Goal: Complete application form

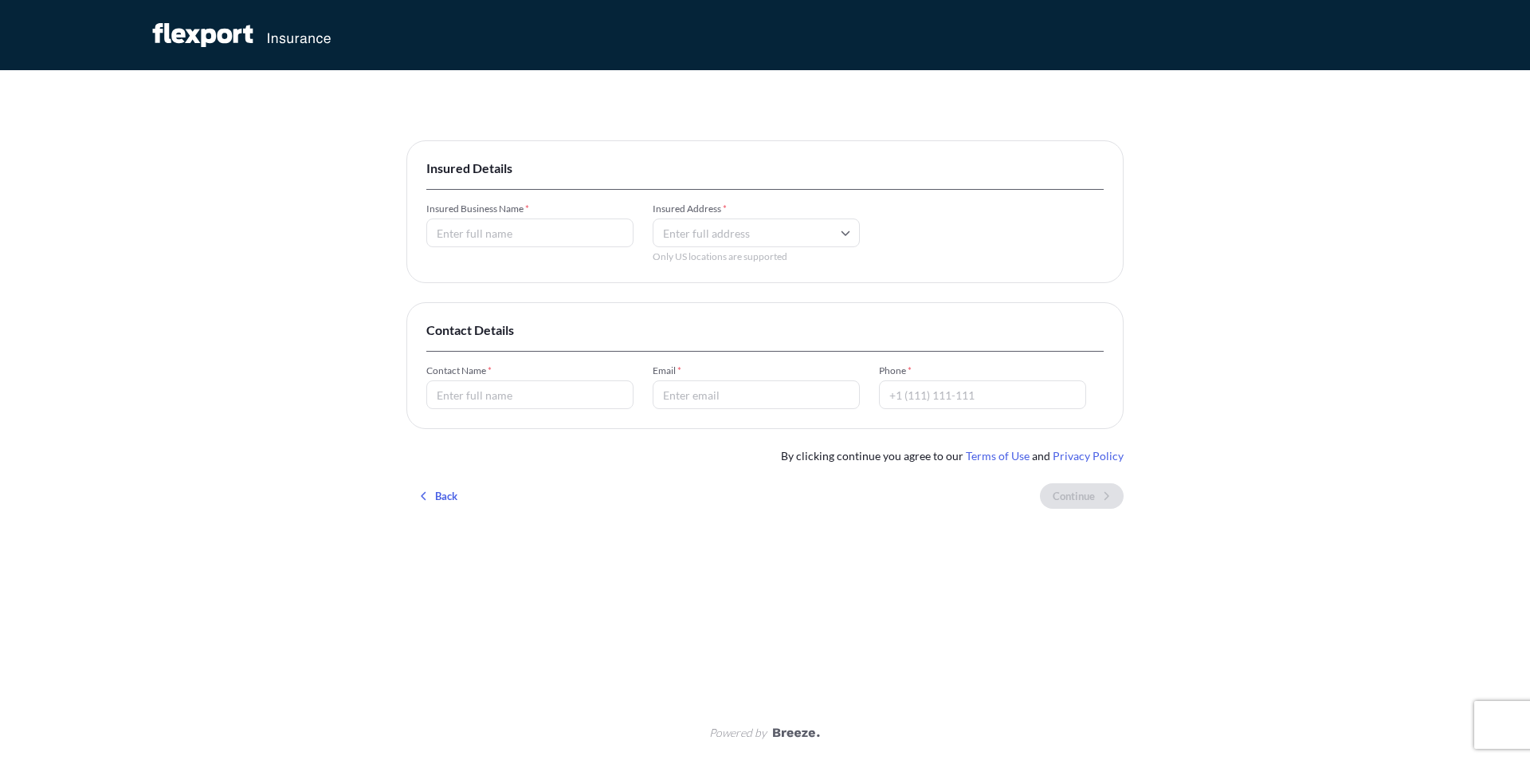
click at [520, 225] on input "Insured Business Name *" at bounding box center [529, 232] width 207 height 29
type input "AgriTrade International, LLC"
type input "[STREET_ADDRESS][PERSON_NAME]"
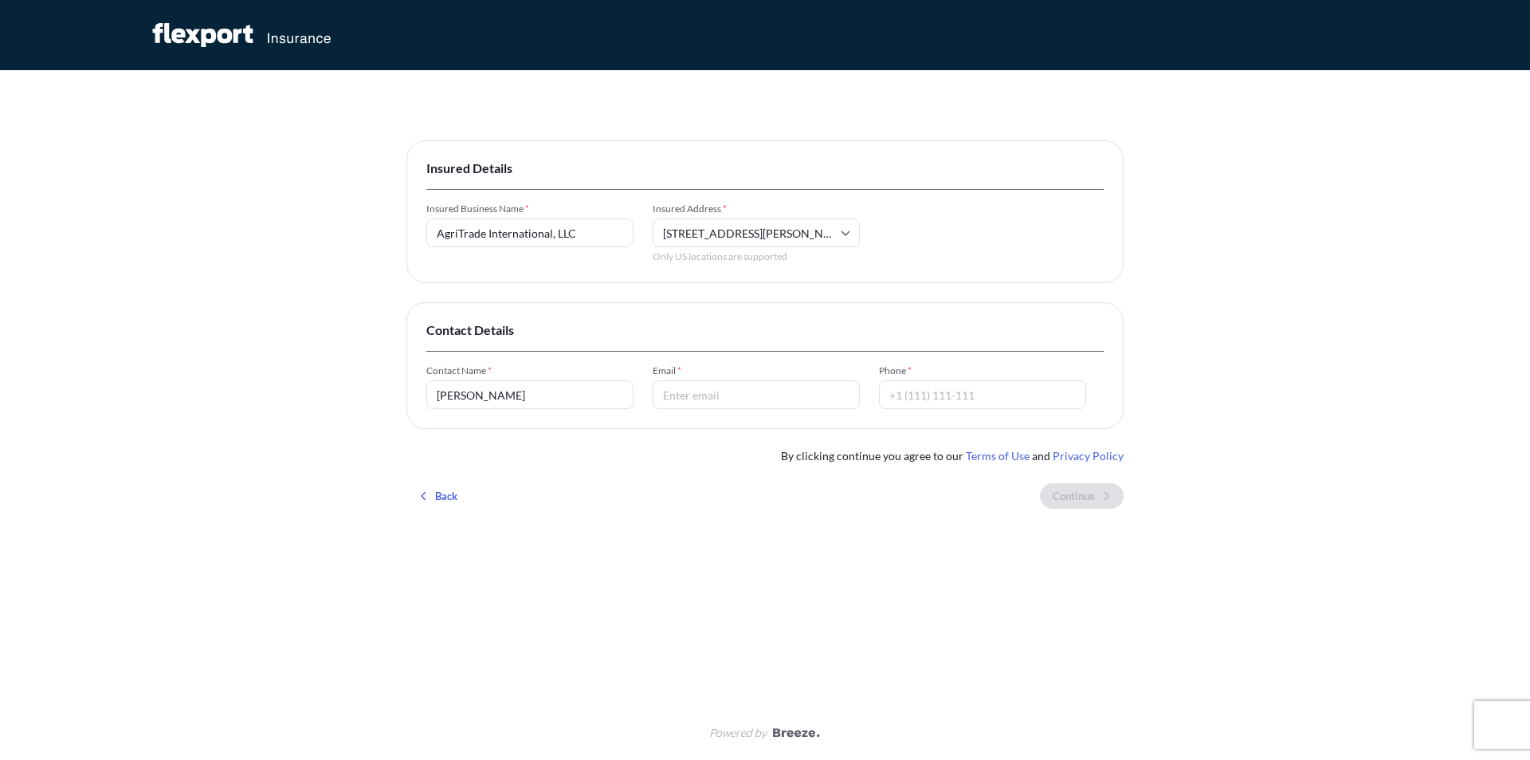
type input "[PERSON_NAME]"
type input "[EMAIL_ADDRESS][DOMAIN_NAME]"
type input "5"
click at [886, 399] on input "5092761320" at bounding box center [982, 394] width 207 height 29
type input "[PHONE_NUMBER]"
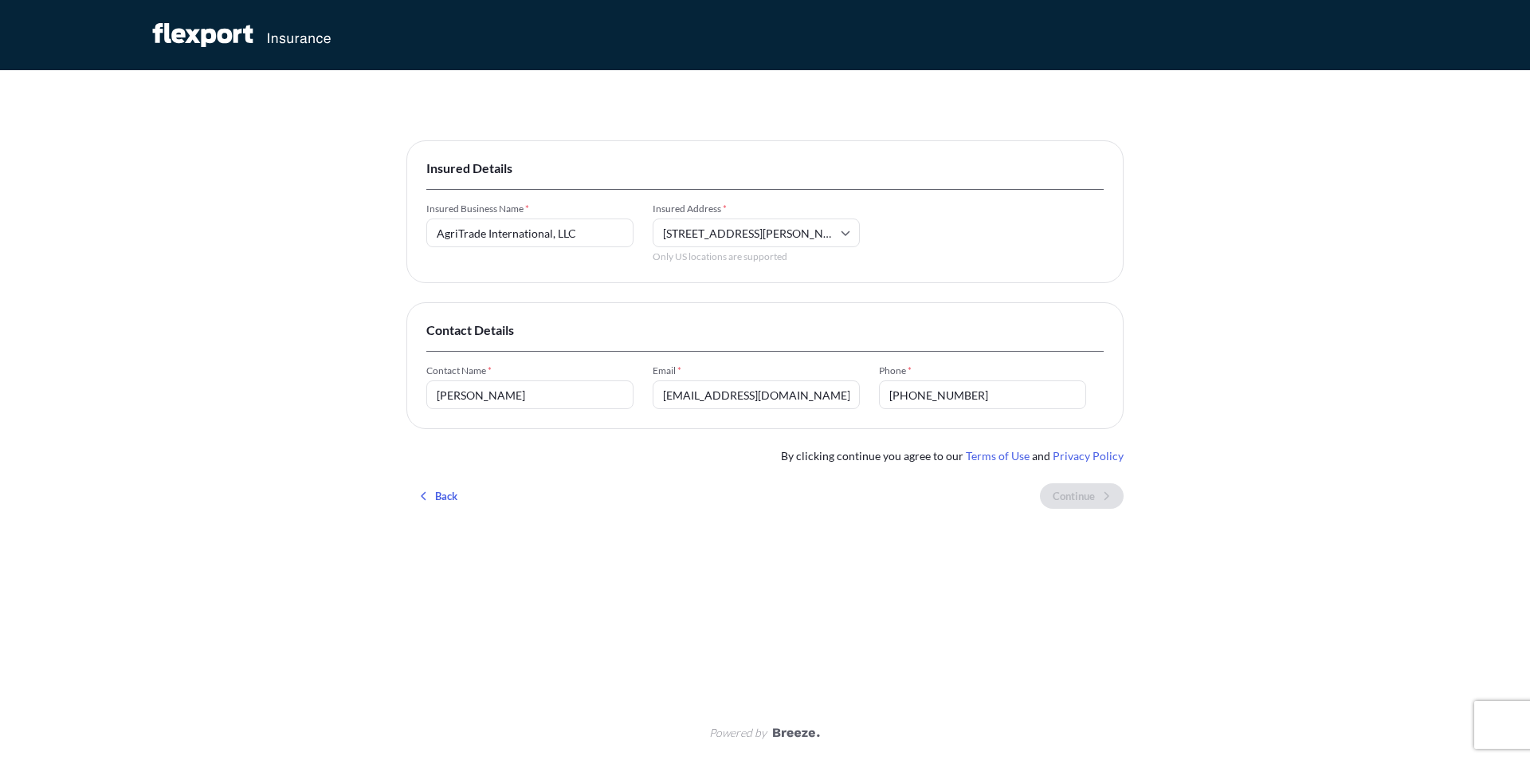
click at [702, 238] on input "[STREET_ADDRESS][PERSON_NAME]" at bounding box center [756, 232] width 207 height 29
click at [797, 298] on div "Please type and select an option" at bounding box center [756, 295] width 194 height 39
click at [830, 221] on input "[STREET_ADDRESS][PERSON_NAME]" at bounding box center [756, 232] width 207 height 29
drag, startPoint x: 800, startPoint y: 230, endPoint x: 925, endPoint y: 234, distance: 125.2
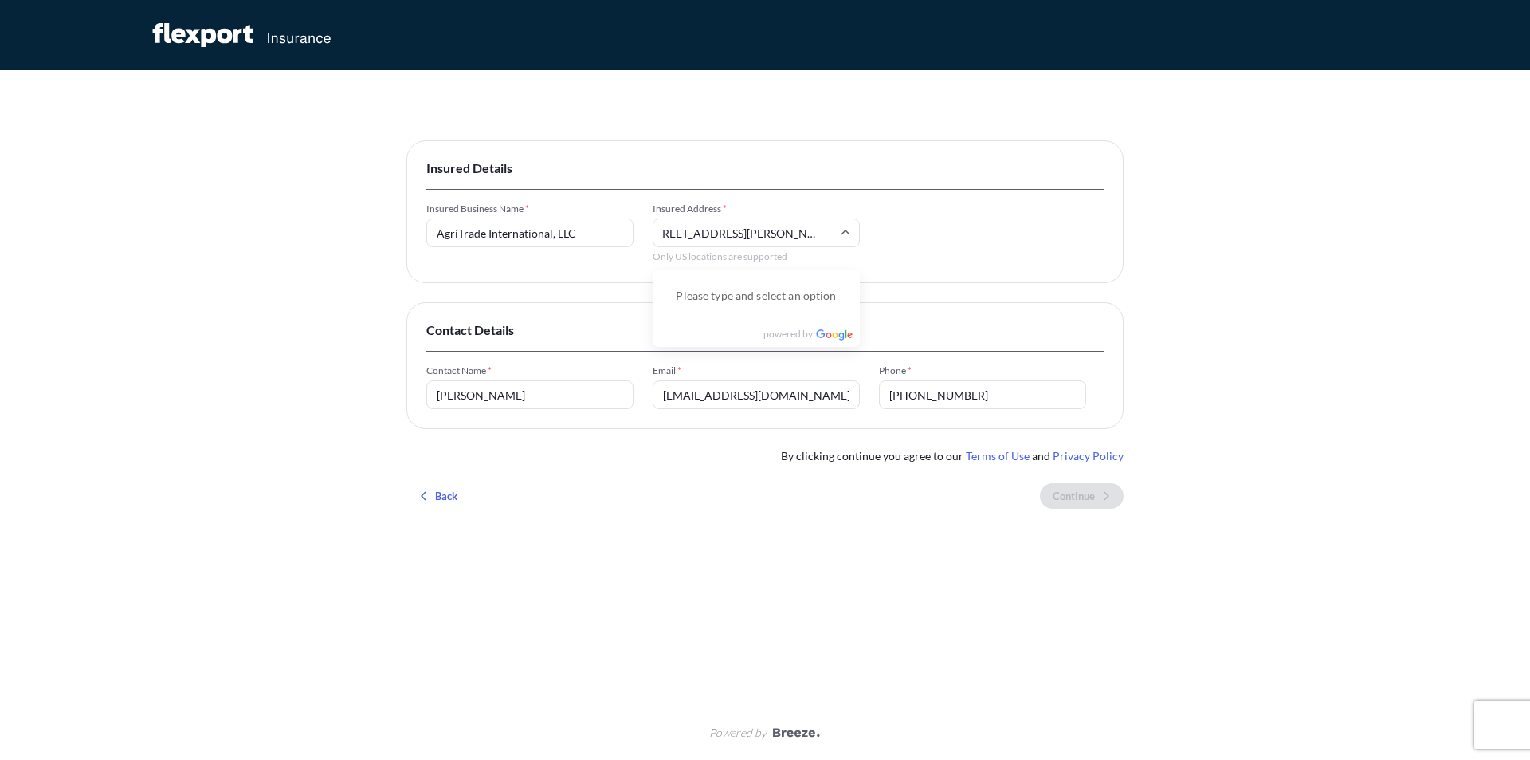
click at [925, 234] on div "Insured Business Name * AgriTrade International, LLC Insured Address * [STREET_…" at bounding box center [764, 232] width 677 height 61
click at [808, 222] on input "[STREET_ADDRESS][PERSON_NAME]" at bounding box center [756, 232] width 207 height 29
drag, startPoint x: 697, startPoint y: 237, endPoint x: 949, endPoint y: 241, distance: 252.7
click at [948, 241] on div "Insured Business Name * AgriTrade International, LLC Insured Address * [STREET_…" at bounding box center [764, 232] width 677 height 61
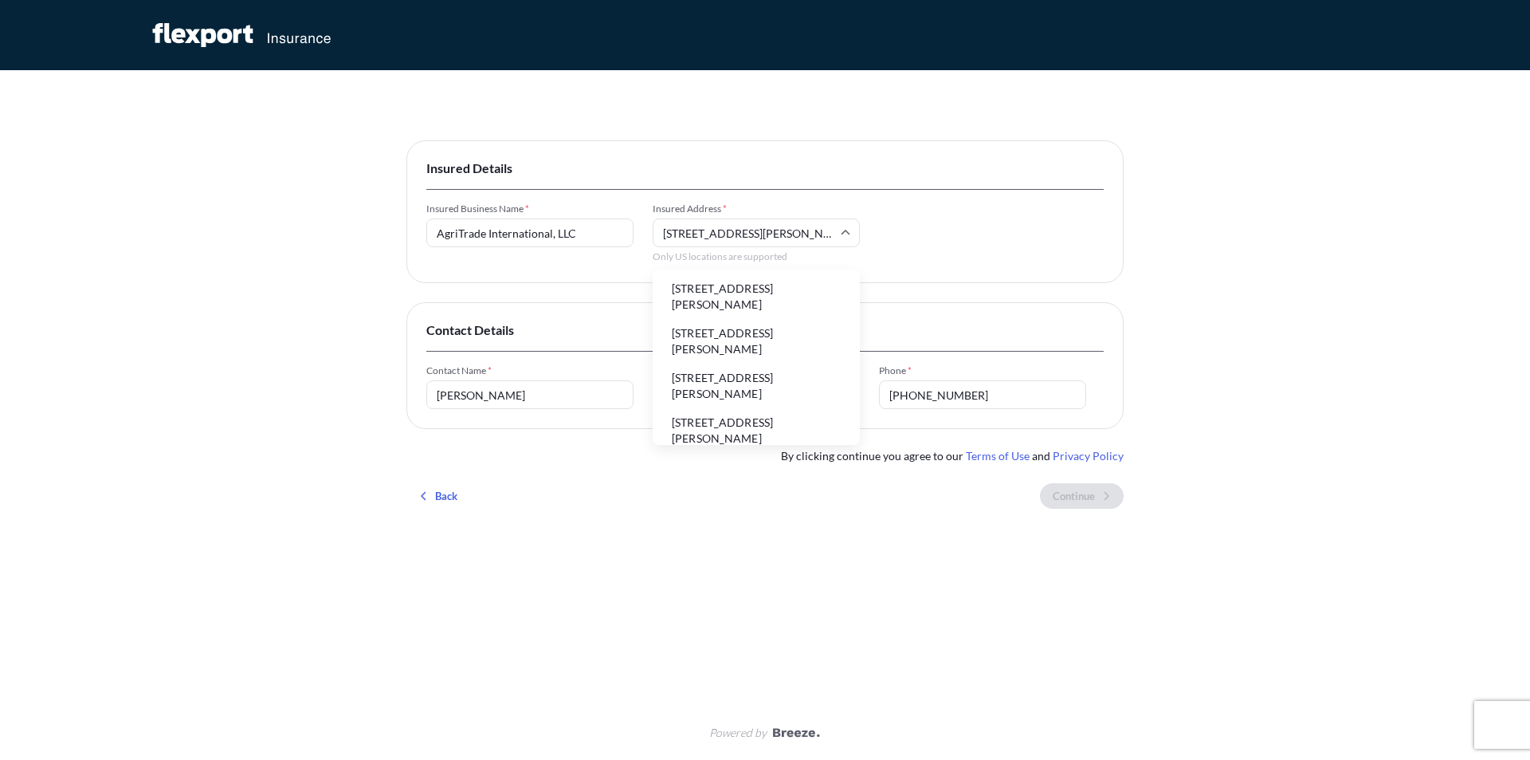
click at [683, 234] on input "[STREET_ADDRESS][PERSON_NAME]" at bounding box center [756, 232] width 207 height 29
click at [748, 306] on li "[STREET_ADDRESS][PERSON_NAME]" at bounding box center [756, 296] width 194 height 41
type input "[STREET_ADDRESS][PERSON_NAME]"
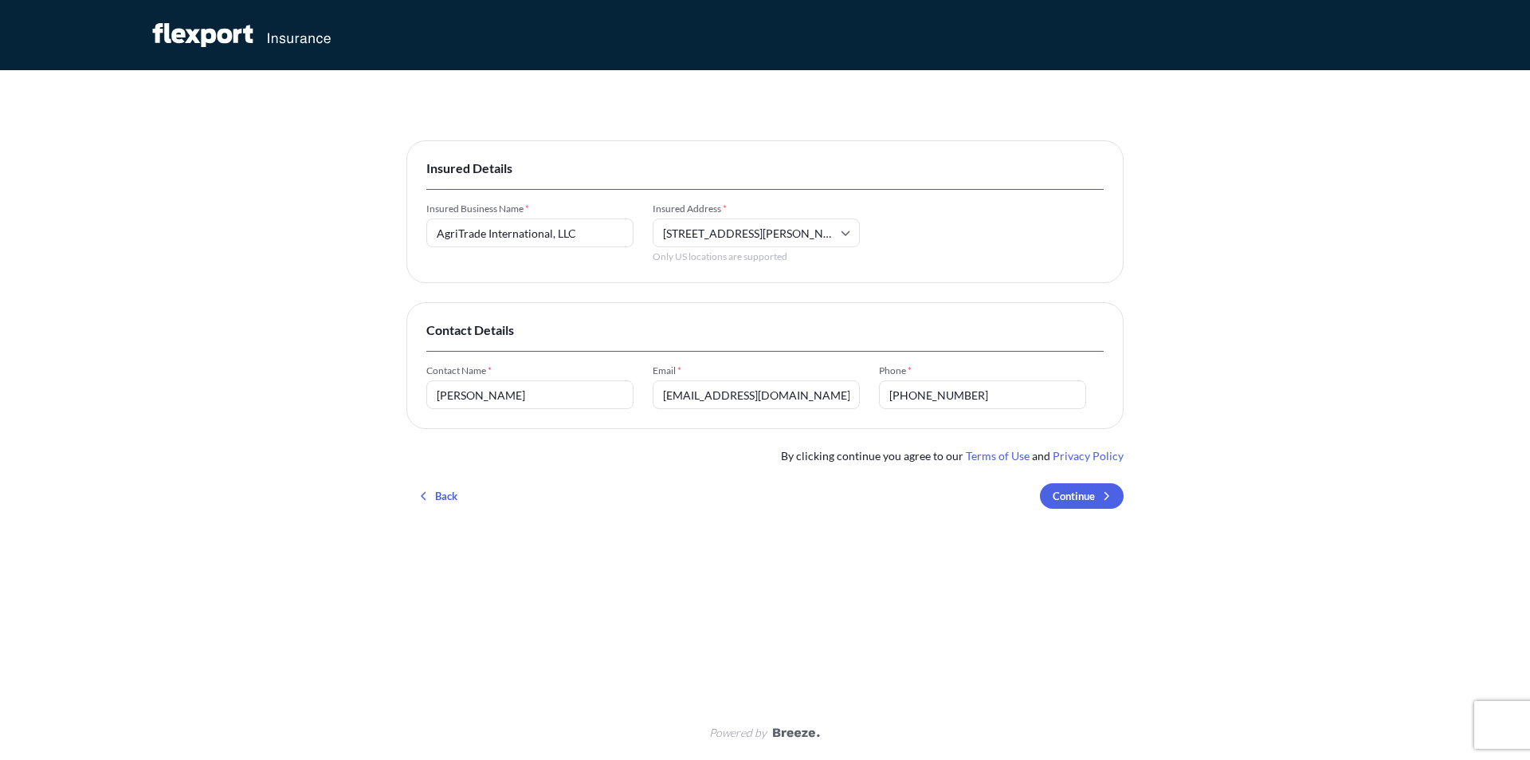
click at [676, 235] on input "[STREET_ADDRESS][PERSON_NAME]" at bounding box center [756, 232] width 207 height 29
click at [1421, 449] on div "Insured Details Insured Business Name * AgriTrade International, LLC Insured Ad…" at bounding box center [765, 380] width 1530 height 760
click at [762, 234] on input "[STREET_ADDRESS][PERSON_NAME]" at bounding box center [756, 232] width 207 height 29
click at [689, 237] on input "[STREET_ADDRESS][PERSON_NAME]" at bounding box center [756, 232] width 207 height 29
click at [680, 234] on input "[STREET_ADDRESS][PERSON_NAME]" at bounding box center [756, 232] width 207 height 29
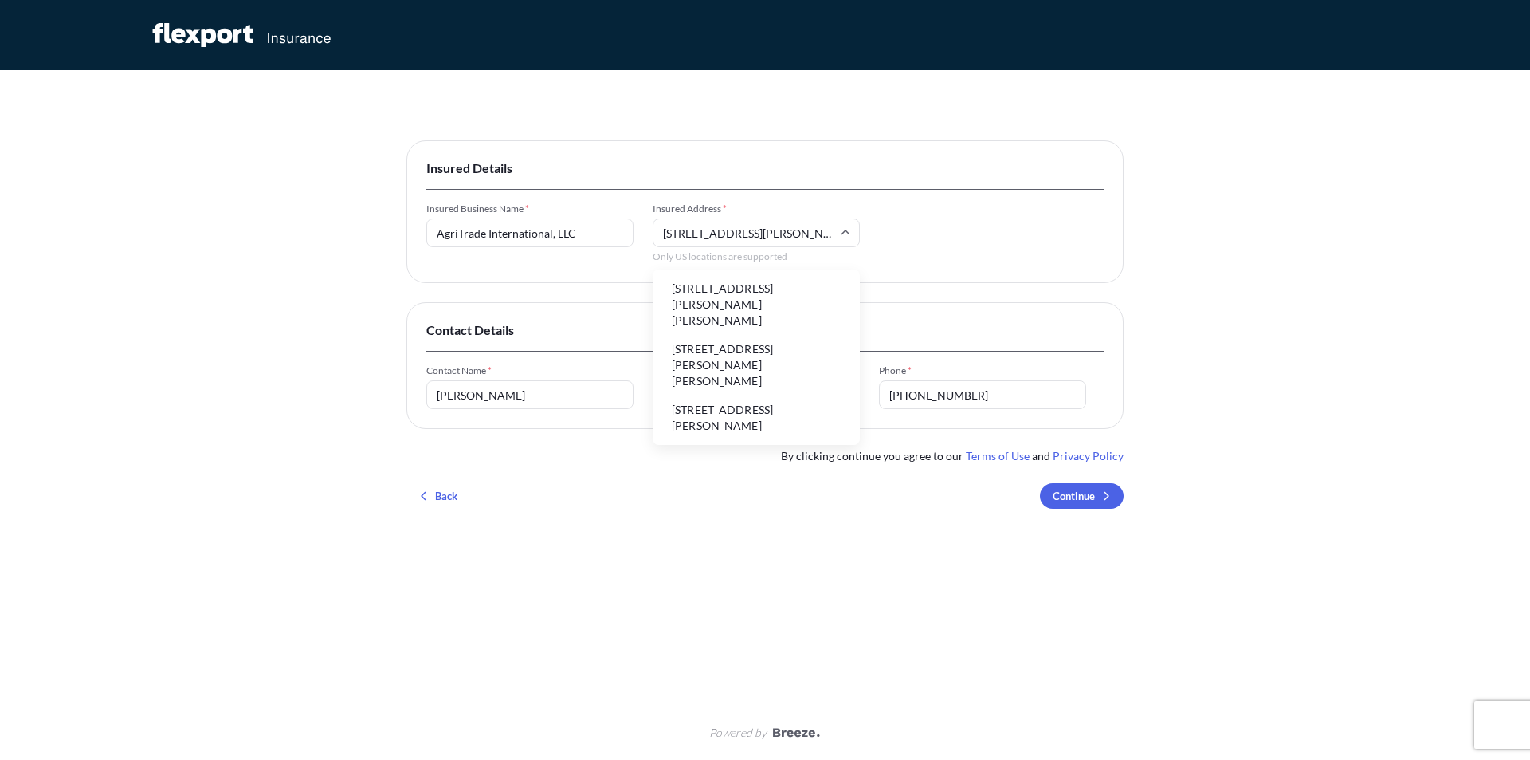
click at [791, 238] on input "[STREET_ADDRESS][PERSON_NAME]" at bounding box center [756, 232] width 207 height 29
click at [694, 277] on li "[STREET_ADDRESS][PERSON_NAME]" at bounding box center [756, 296] width 194 height 41
type input "[STREET_ADDRESS][PERSON_NAME]"
click at [1088, 510] on div "Insured Details Insured Business Name * AgriTrade International, LLC Insured Ad…" at bounding box center [764, 330] width 717 height 381
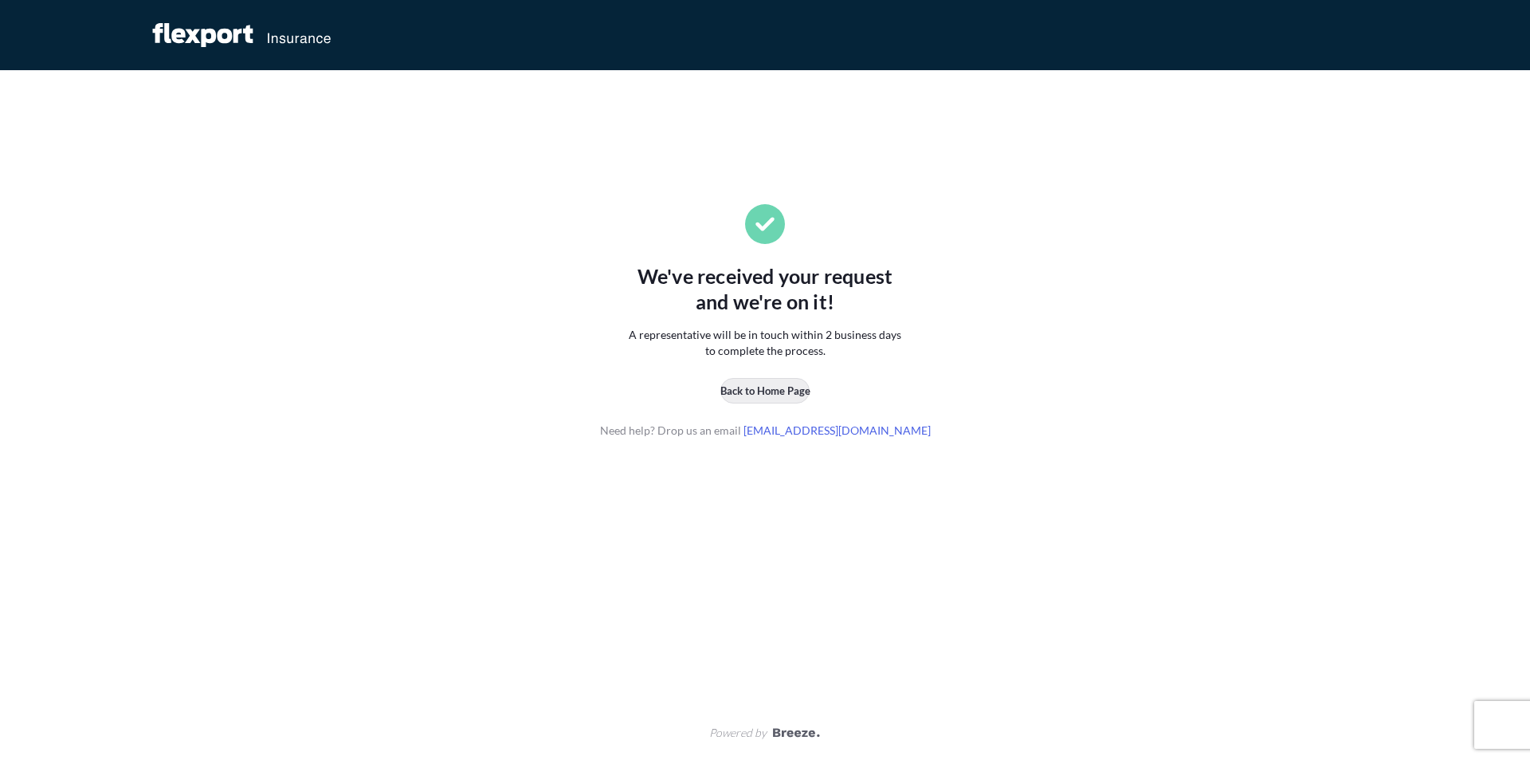
click at [779, 388] on p "Back to Home Page" at bounding box center [765, 391] width 90 height 16
